Goal: Transaction & Acquisition: Register for event/course

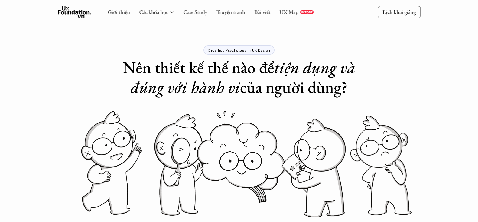
scroll to position [316, 0]
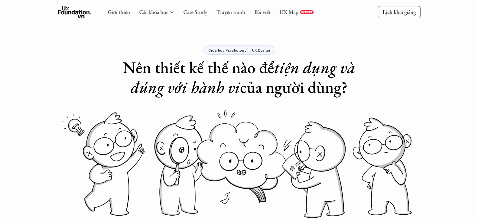
scroll to position [316, 0]
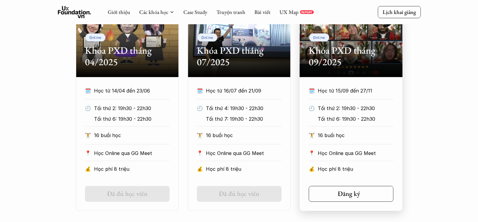
click at [358, 193] on h5 "Đăng ký" at bounding box center [349, 193] width 22 height 8
click at [361, 190] on div "Đăng ký" at bounding box center [353, 193] width 30 height 8
